Goal: Task Accomplishment & Management: Use online tool/utility

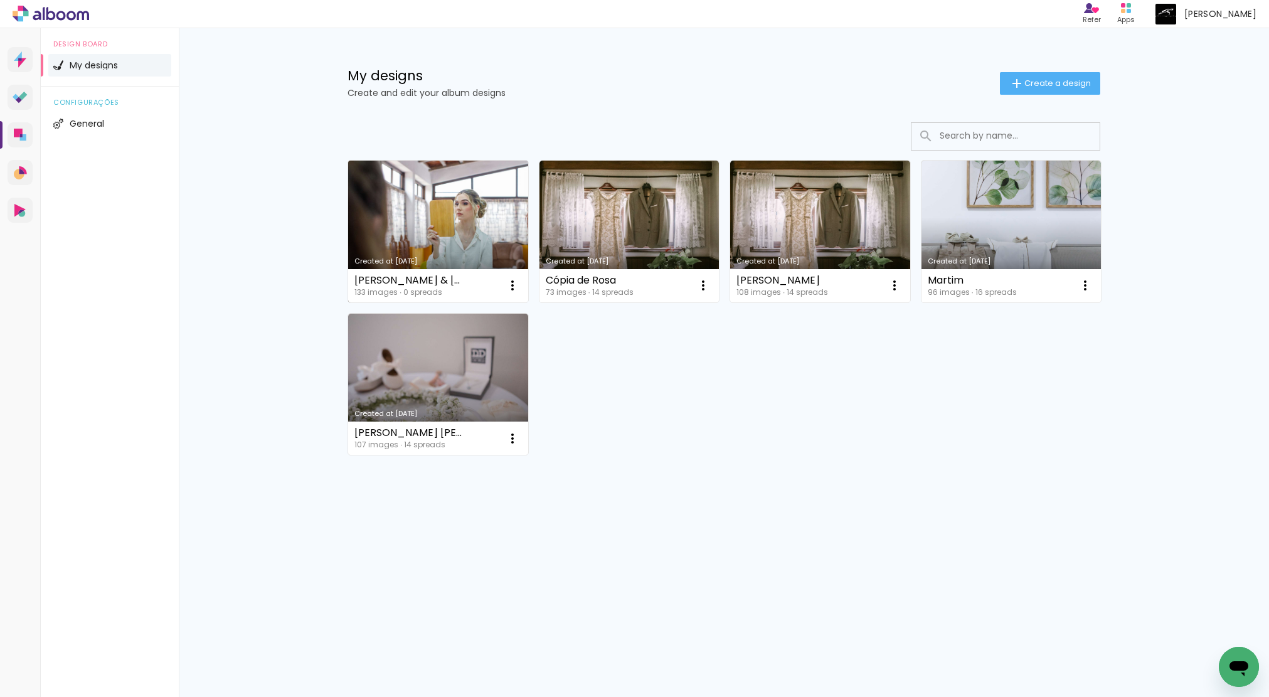
click at [419, 240] on link "Created at 9/22/25" at bounding box center [438, 232] width 180 height 142
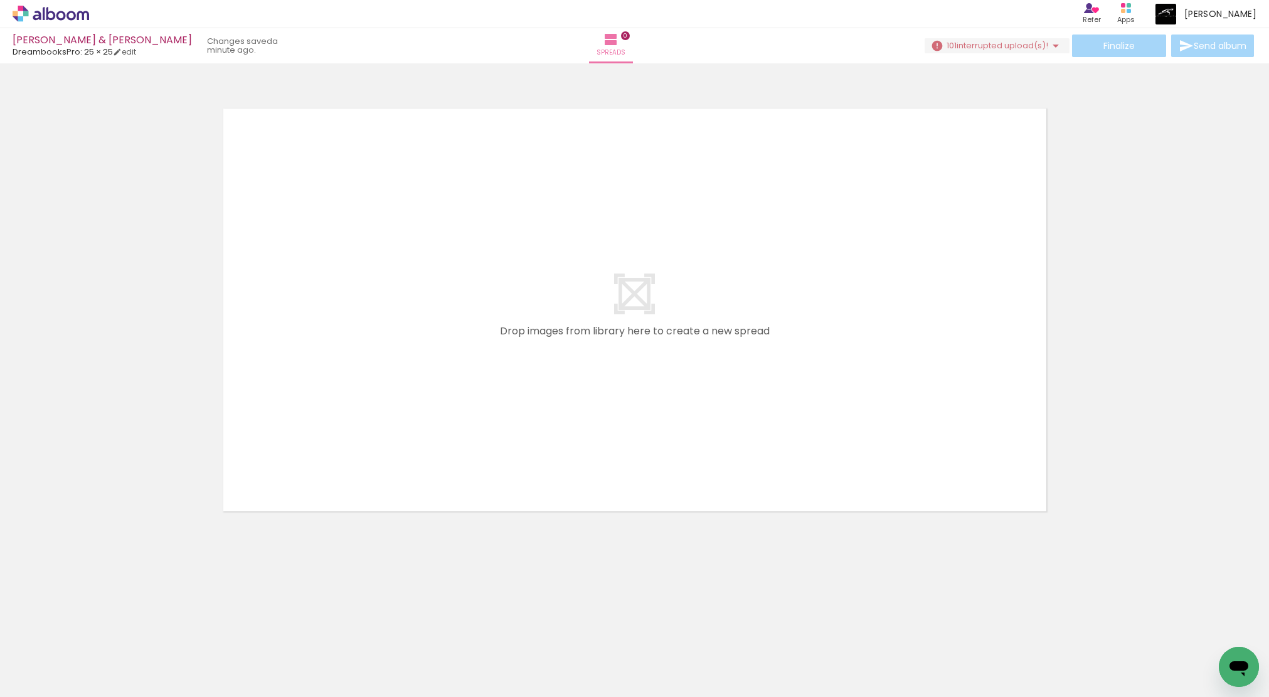
scroll to position [0, 8181]
click at [1054, 46] on iron-icon at bounding box center [1055, 45] width 15 height 15
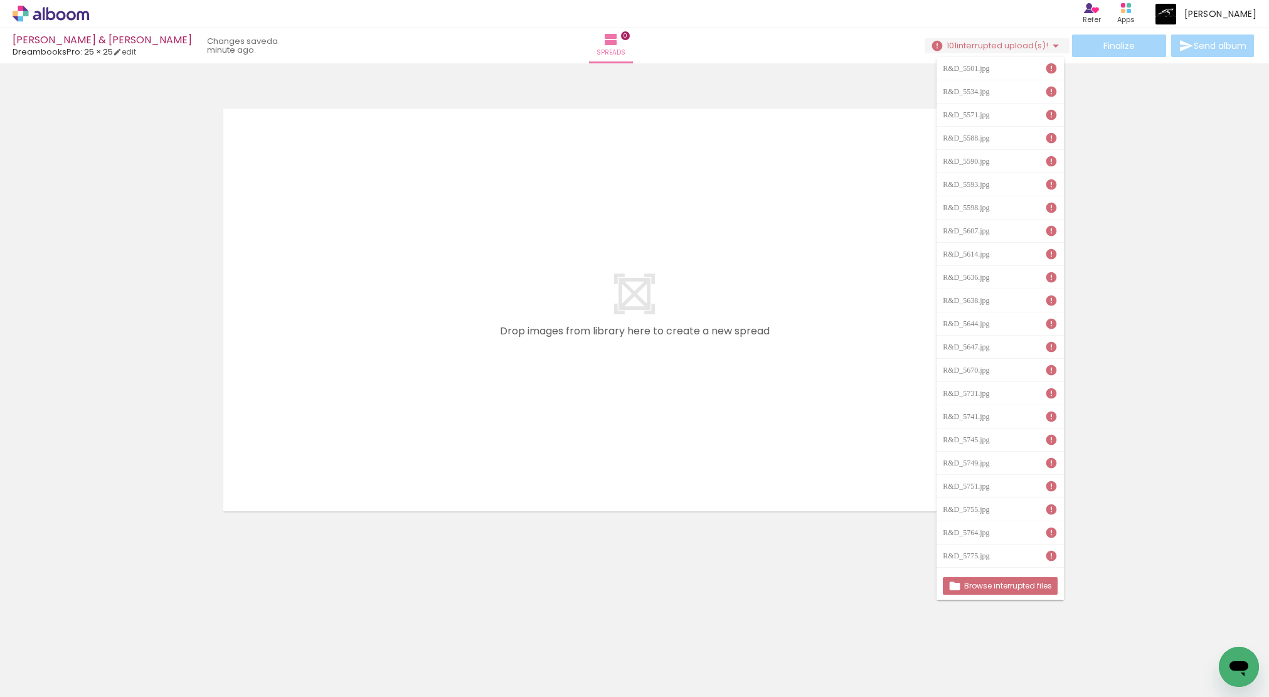
click at [0, 0] on slot "Browse interrupted files" at bounding box center [0, 0] width 0 height 0
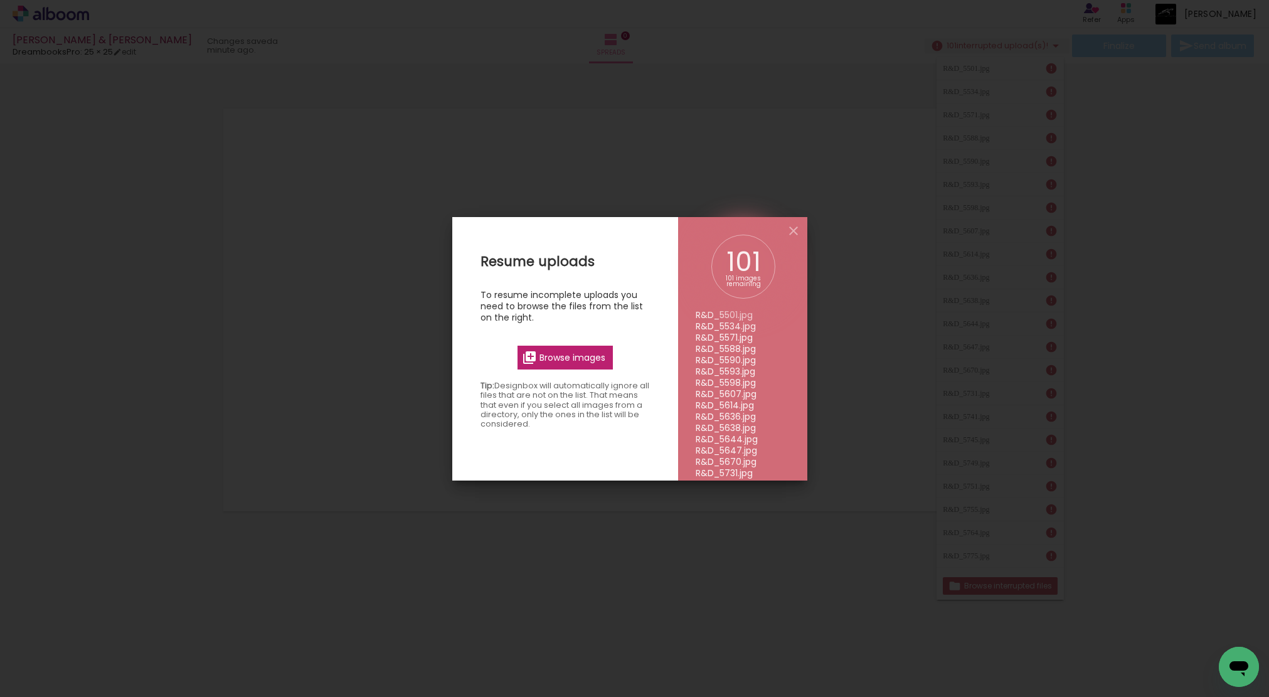
scroll to position [0, 0]
click at [756, 275] on div "101 images remaining" at bounding box center [743, 281] width 44 height 13
click at [752, 277] on div "101 images remaining" at bounding box center [743, 281] width 44 height 13
click at [590, 359] on span "Browse images" at bounding box center [572, 357] width 66 height 11
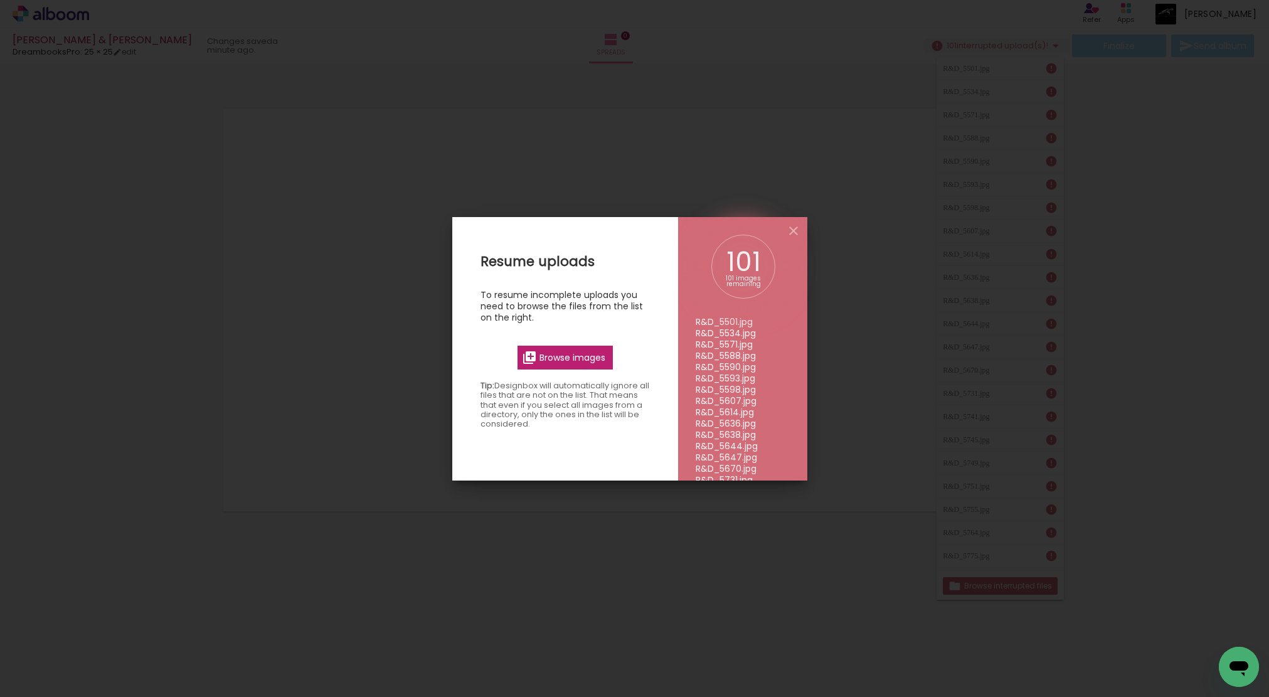
click at [0, 0] on input "file" at bounding box center [0, 0] width 0 height 0
click at [586, 354] on span "Browse images" at bounding box center [572, 357] width 66 height 11
click at [0, 0] on input "file" at bounding box center [0, 0] width 0 height 0
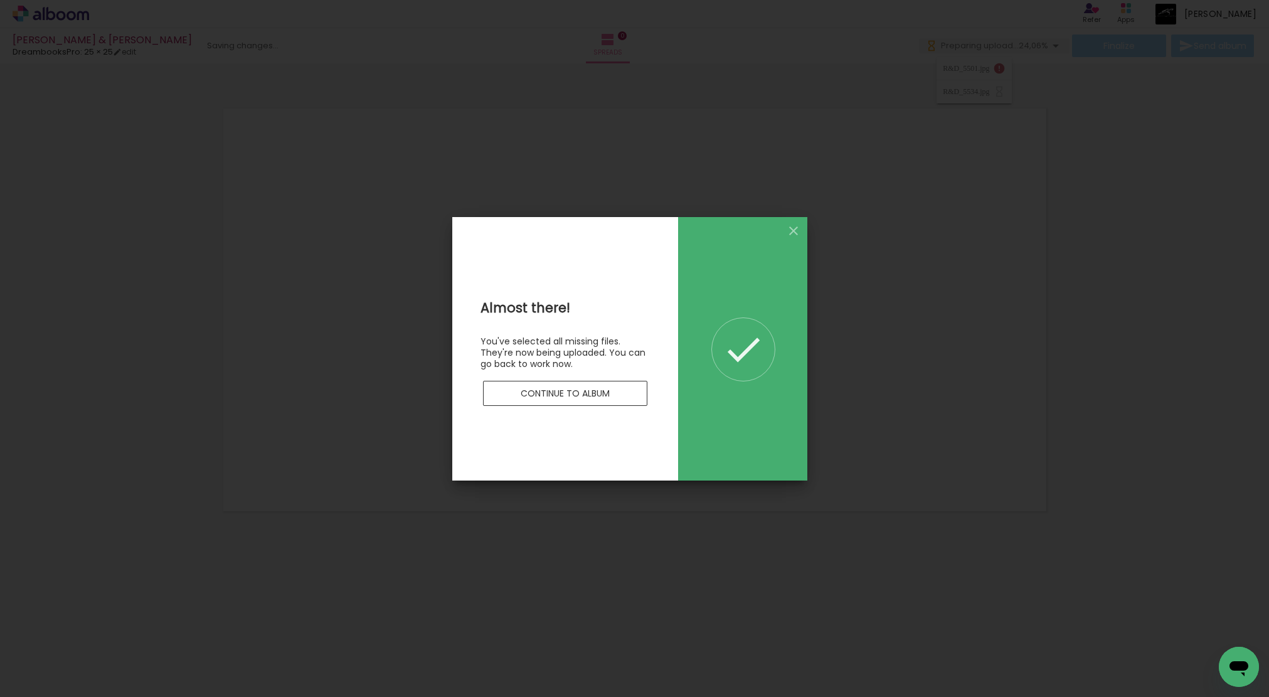
click at [0, 0] on slot "Continue to album" at bounding box center [0, 0] width 0 height 0
